Goal: Task Accomplishment & Management: Manage account settings

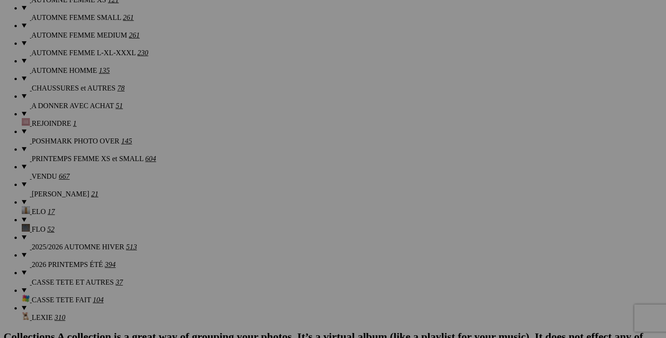
scroll to position [766, 0]
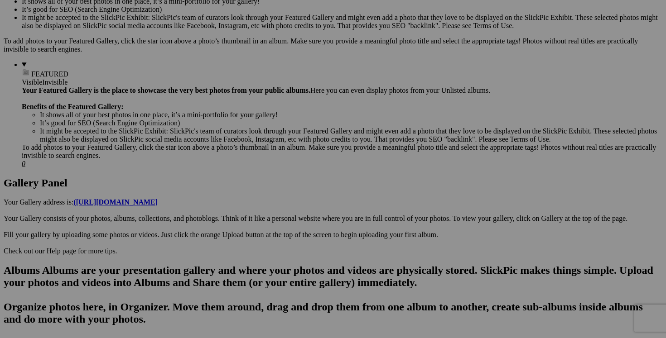
scroll to position [0, 0]
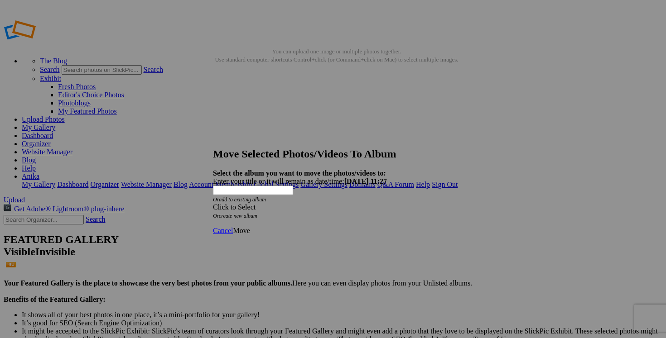
click at [384, 203] on div "Click to Select" at bounding box center [333, 207] width 240 height 8
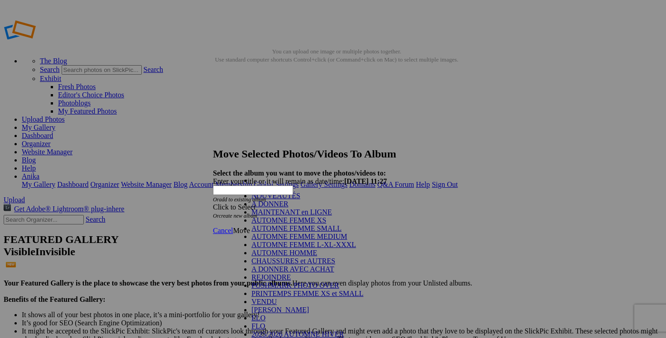
scroll to position [102, 0]
click at [261, 298] on link "VENDU" at bounding box center [263, 302] width 25 height 8
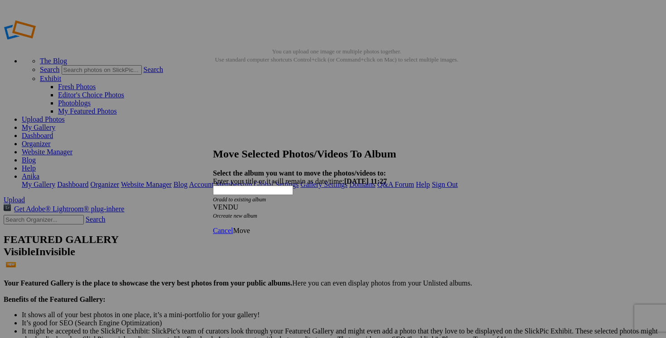
click at [249, 227] on link "Move" at bounding box center [241, 231] width 17 height 8
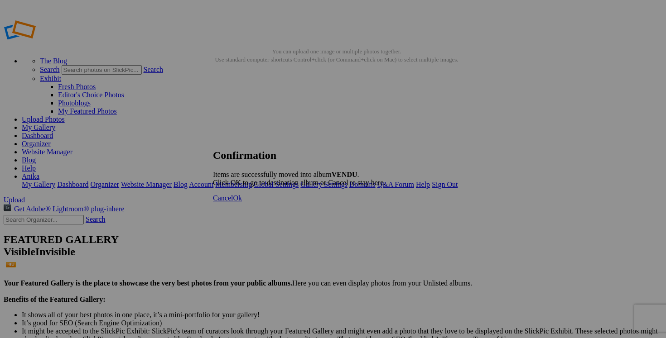
click at [233, 202] on span "Cancel" at bounding box center [223, 198] width 20 height 8
